Goal: Transaction & Acquisition: Subscribe to service/newsletter

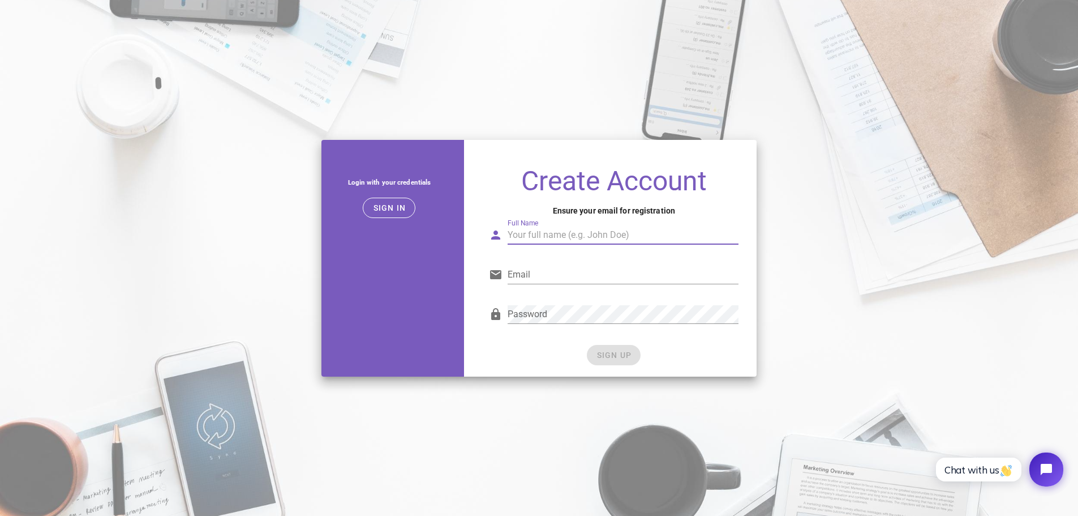
click at [520, 242] on input "Full Name" at bounding box center [623, 235] width 231 height 18
type input "Code Cruncher"
click at [532, 276] on input "Email" at bounding box center [623, 275] width 231 height 18
type input "[EMAIL_ADDRESS][DOMAIN_NAME]"
click at [553, 357] on div "SIGN UP" at bounding box center [614, 355] width 250 height 20
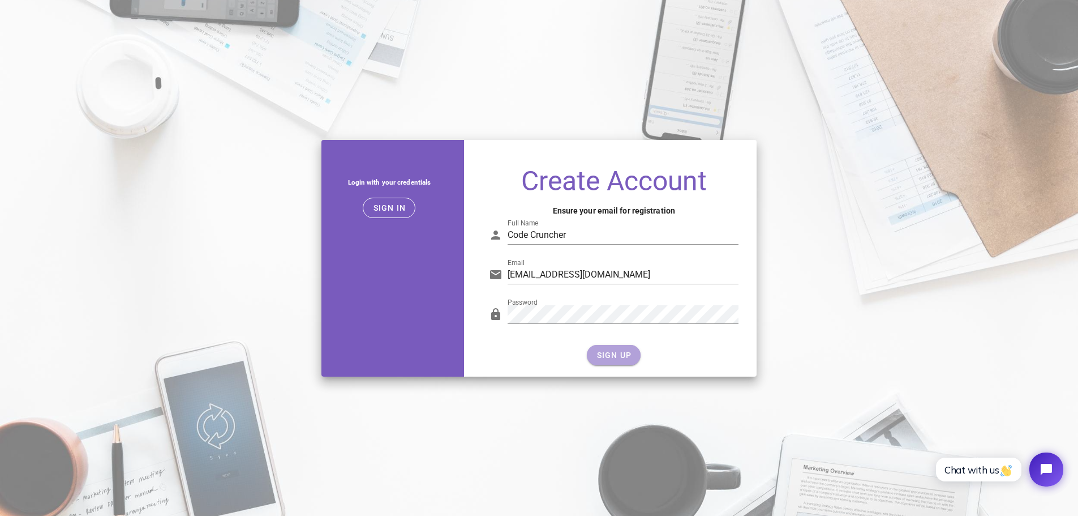
click at [618, 346] on button "SIGN UP" at bounding box center [614, 355] width 54 height 20
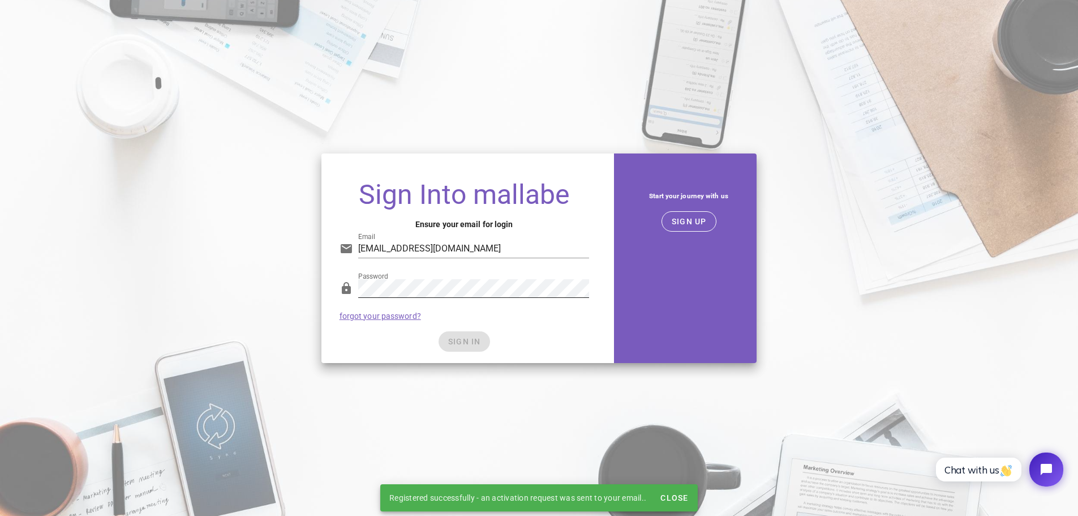
click at [471, 299] on div "Password" at bounding box center [473, 294] width 231 height 31
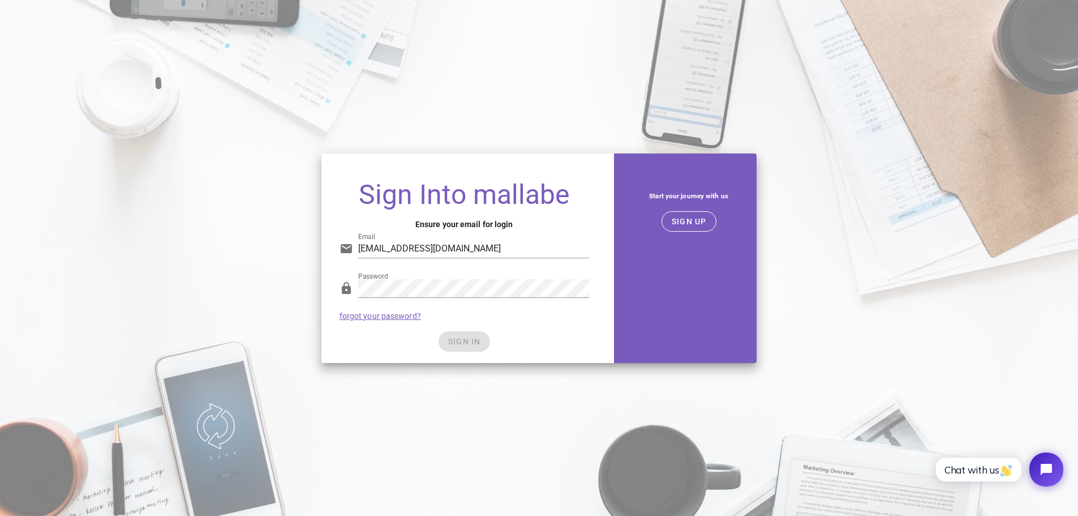
click at [469, 339] on div "SIGN IN" at bounding box center [465, 341] width 250 height 20
click at [496, 239] on input "codecruncher77@gmail.com" at bounding box center [473, 248] width 231 height 18
type input "codecruncher77@gmail.com"
click at [537, 331] on div "SIGN IN" at bounding box center [465, 341] width 250 height 20
click at [555, 310] on div "Password forgot your password?" at bounding box center [464, 299] width 263 height 59
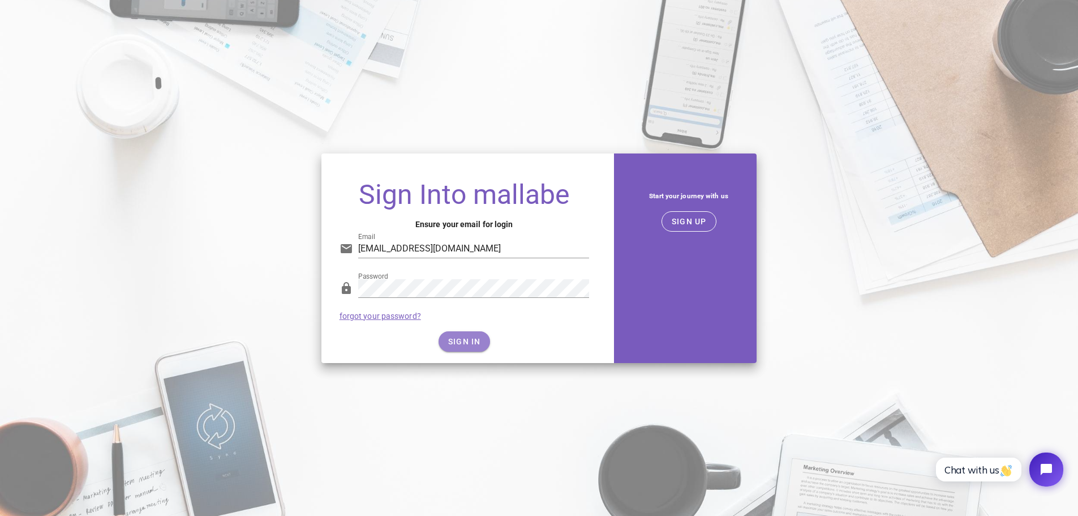
click at [470, 336] on button "SIGN IN" at bounding box center [465, 341] width 52 height 20
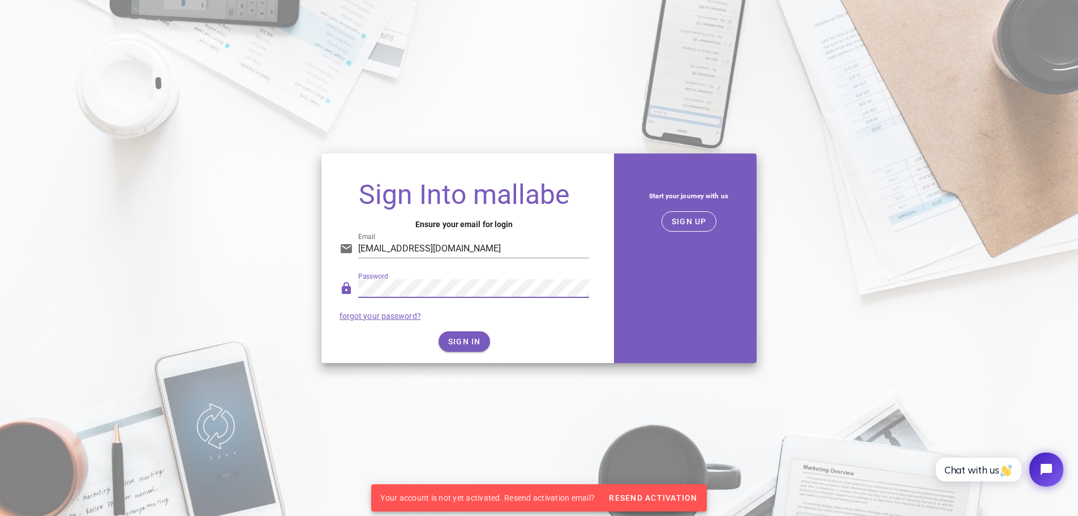
click at [341, 286] on div "Password" at bounding box center [465, 290] width 250 height 37
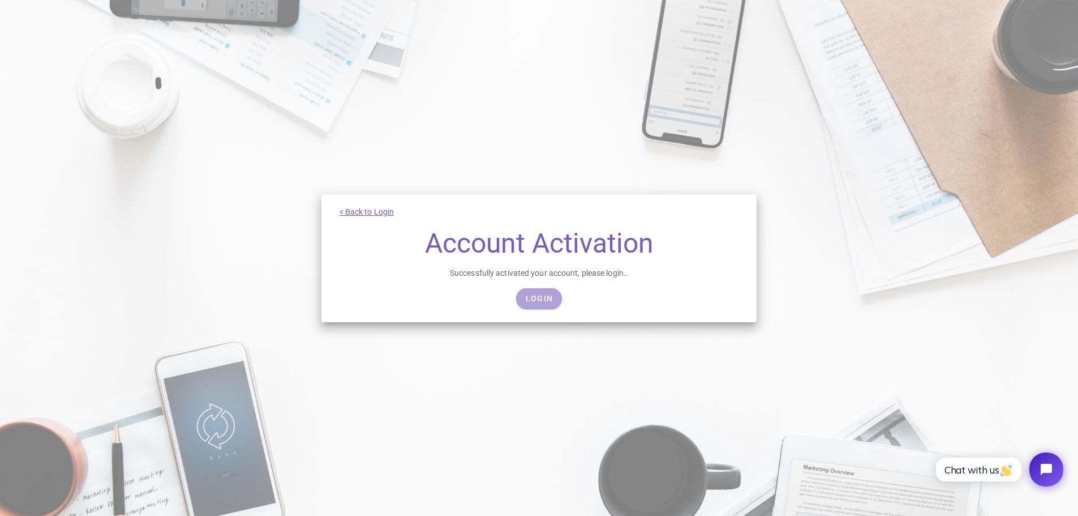
click at [533, 294] on span "Login" at bounding box center [539, 298] width 28 height 9
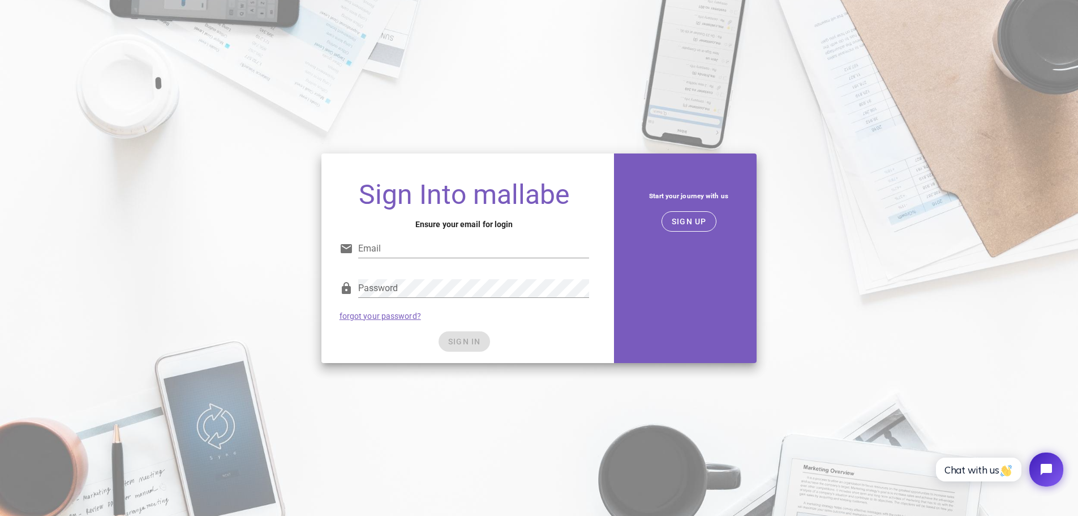
type input "[EMAIL_ADDRESS][DOMAIN_NAME]"
click at [522, 331] on div "SIGN IN" at bounding box center [465, 341] width 250 height 20
click at [489, 341] on button "SIGN IN" at bounding box center [465, 341] width 52 height 20
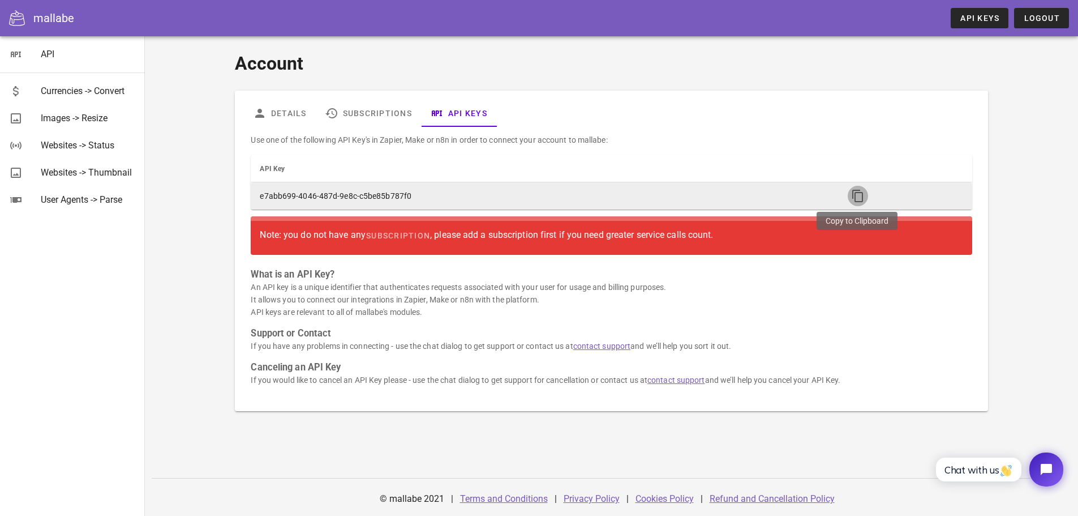
click at [862, 193] on icon "button" at bounding box center [858, 196] width 14 height 14
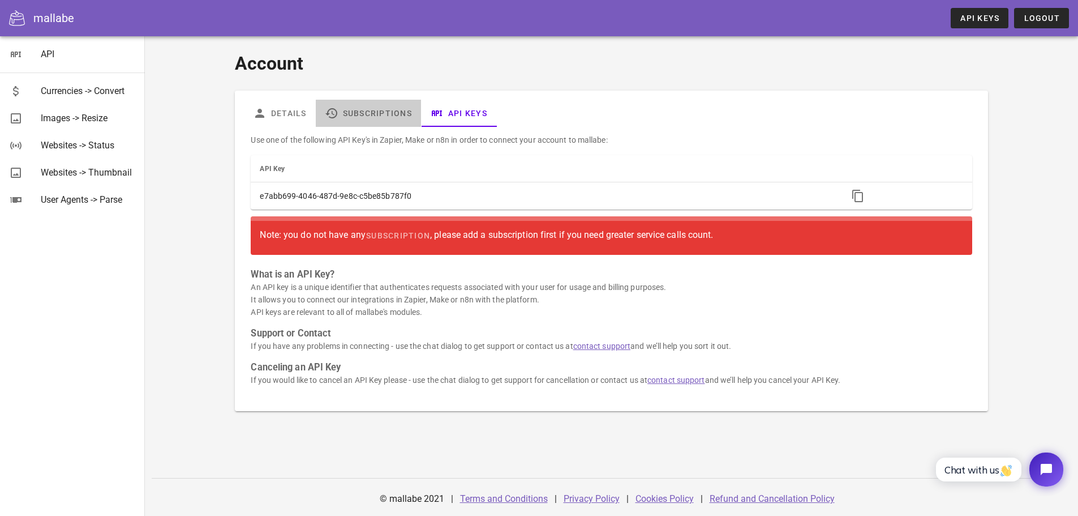
click at [385, 122] on link "Subscriptions" at bounding box center [368, 113] width 105 height 27
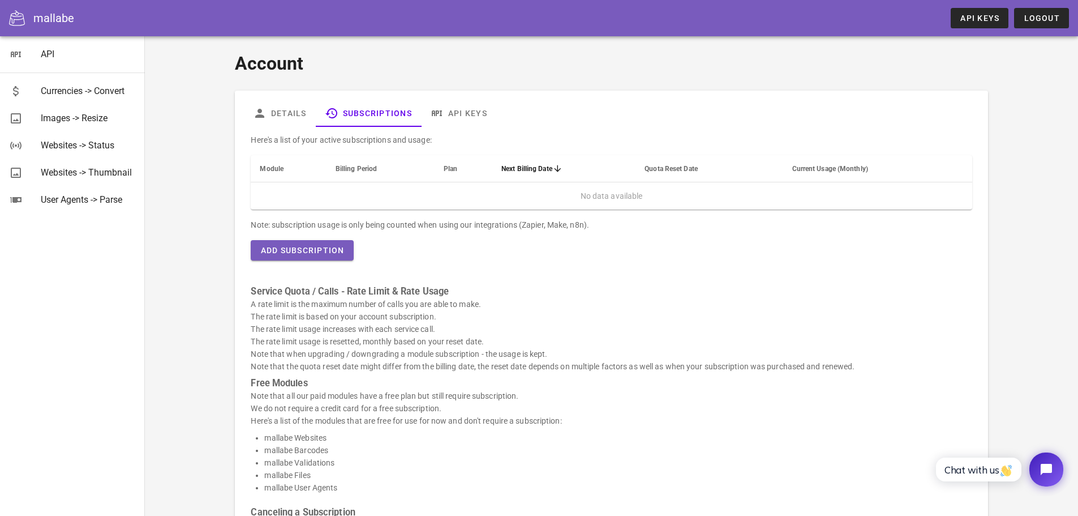
scroll to position [1, 0]
click at [289, 112] on link "Details" at bounding box center [280, 112] width 72 height 27
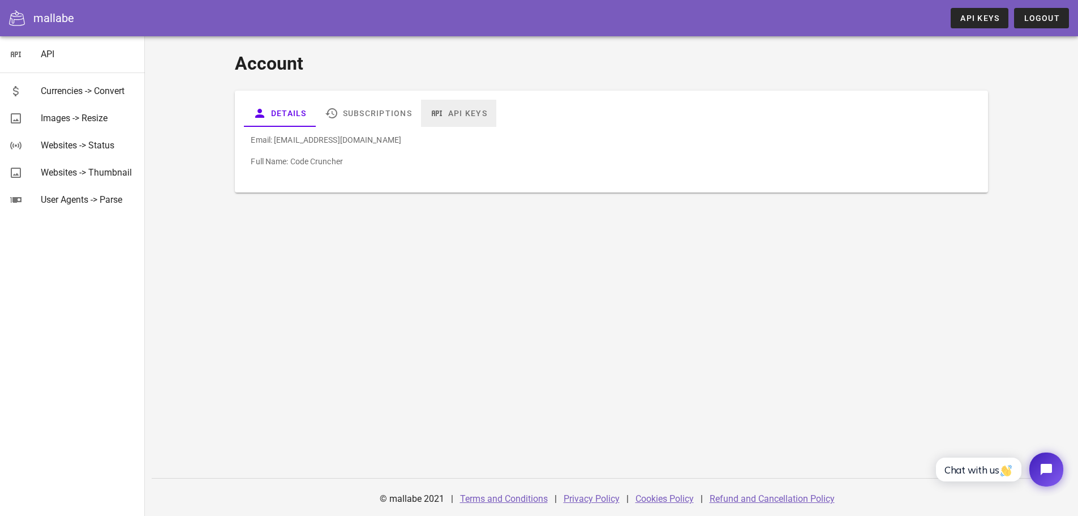
click at [461, 112] on link "API Keys" at bounding box center [458, 113] width 75 height 27
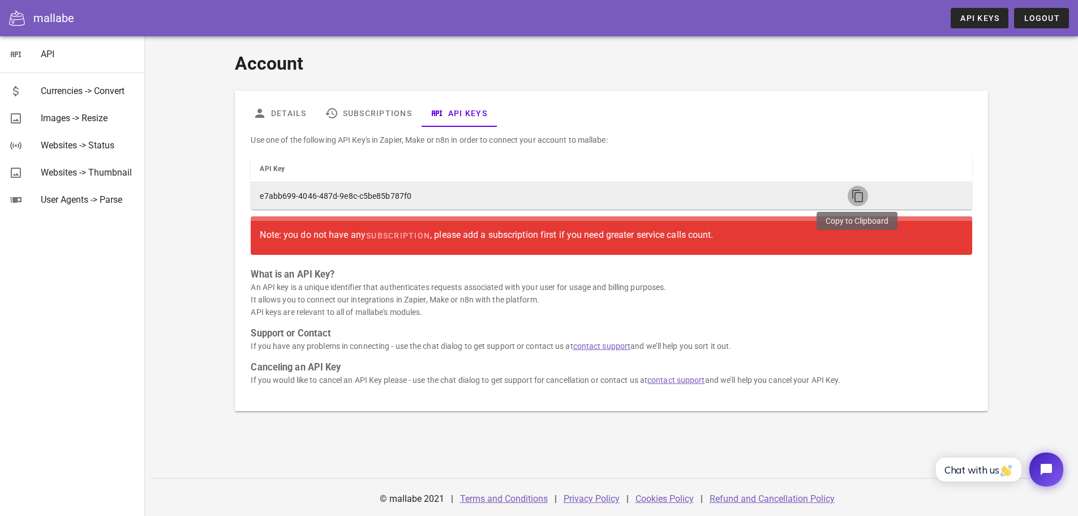
click at [855, 199] on icon "button" at bounding box center [858, 196] width 14 height 14
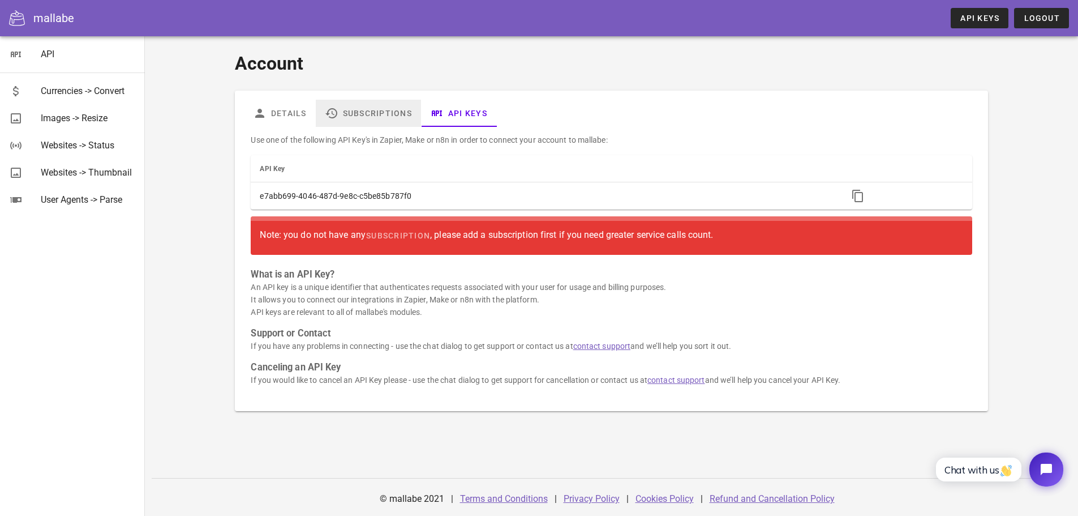
click at [383, 115] on link "Subscriptions" at bounding box center [368, 113] width 105 height 27
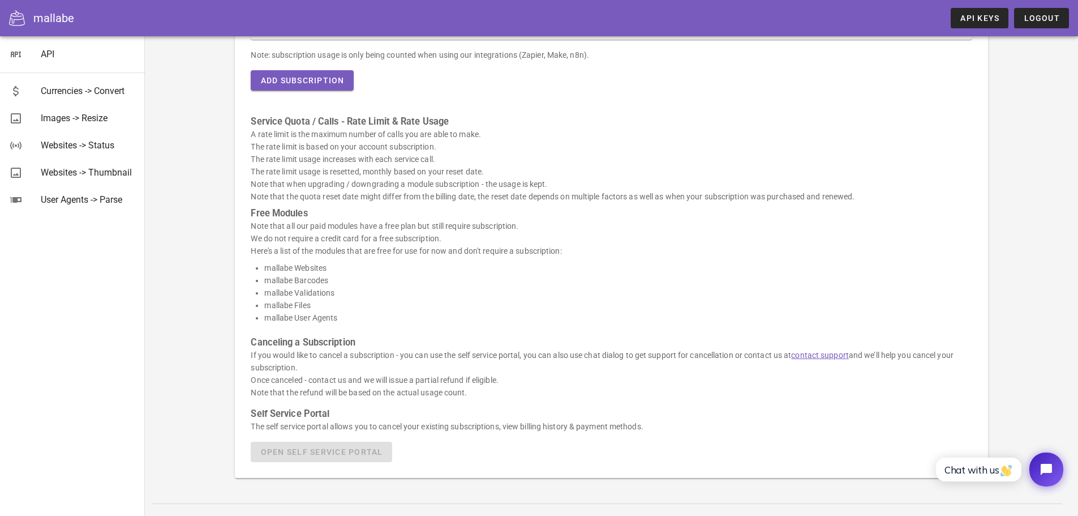
scroll to position [113, 0]
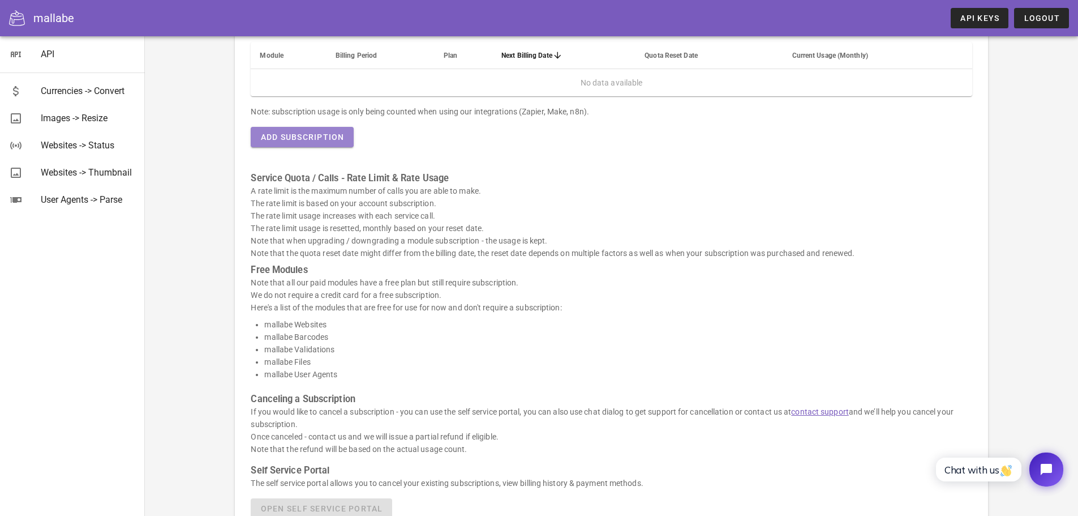
click at [326, 139] on span "Add Subscription" at bounding box center [302, 136] width 84 height 9
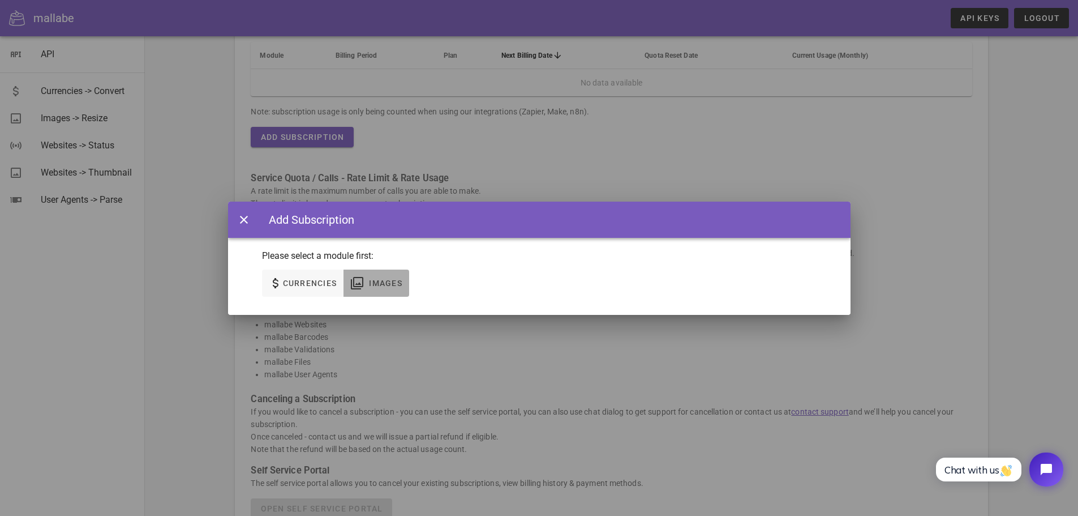
click at [401, 281] on span "Images" at bounding box center [386, 283] width 34 height 9
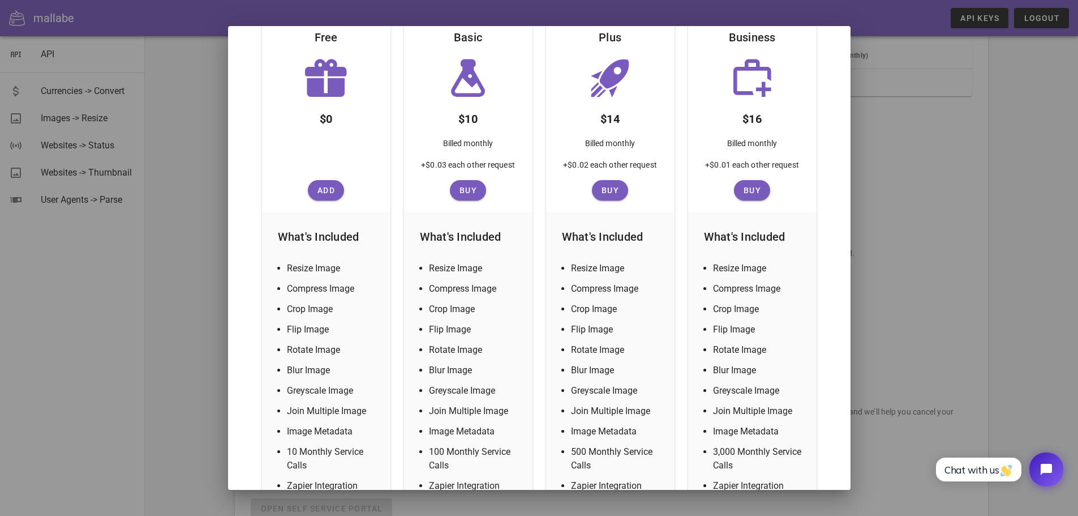
scroll to position [292, 0]
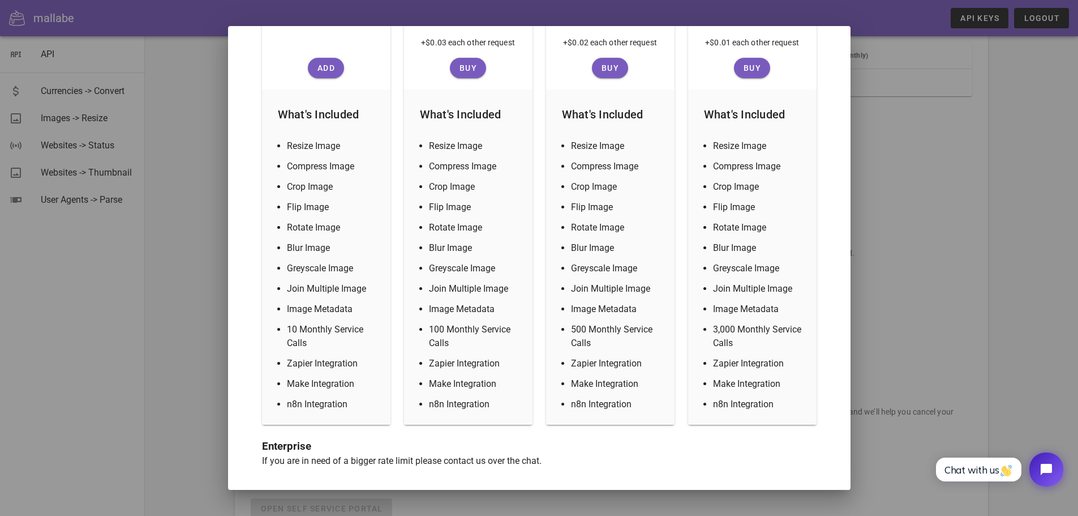
click at [299, 313] on li "Image Metadata" at bounding box center [333, 309] width 92 height 14
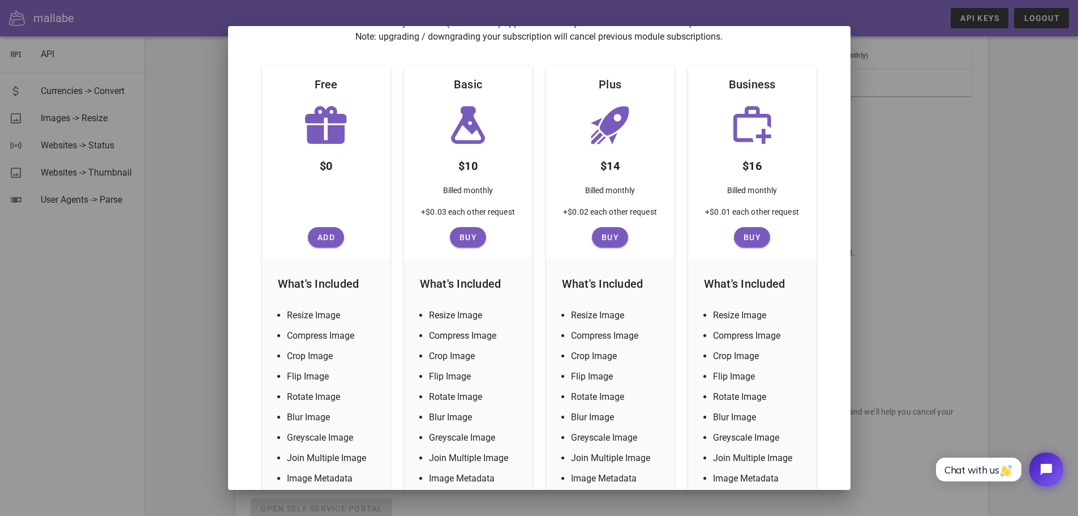
scroll to position [0, 0]
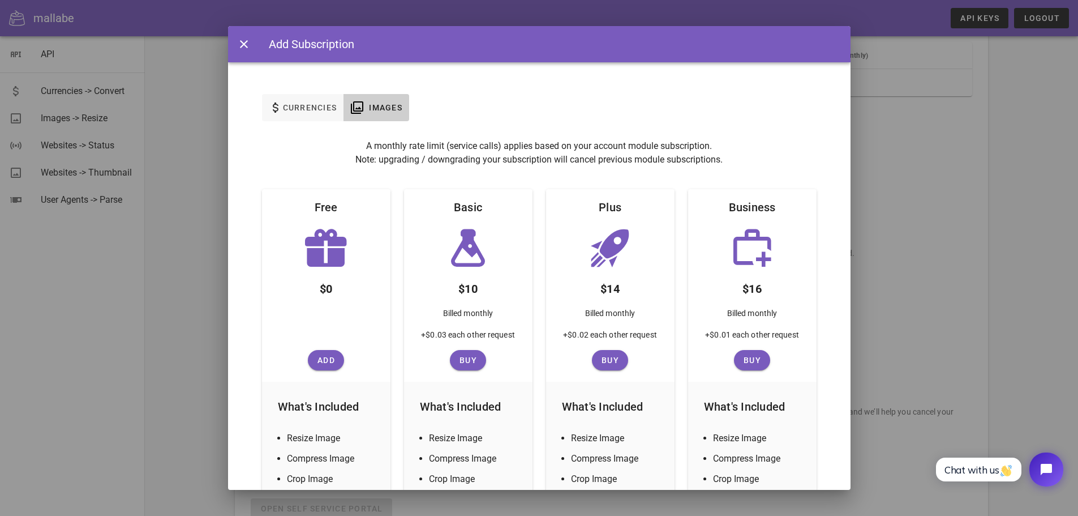
click at [331, 254] on icon at bounding box center [325, 247] width 45 height 45
click at [320, 368] on button "Add" at bounding box center [326, 360] width 36 height 20
